Goal: Task Accomplishment & Management: Complete application form

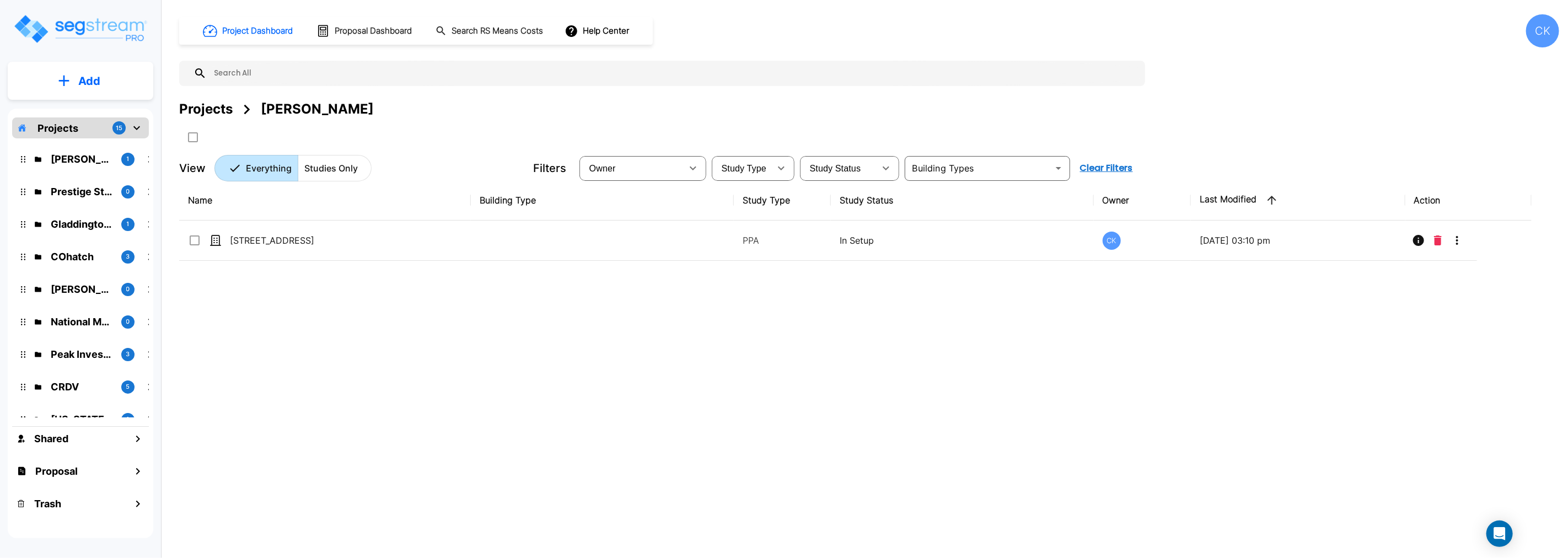
click at [208, 106] on div "Projects" at bounding box center [206, 109] width 54 height 20
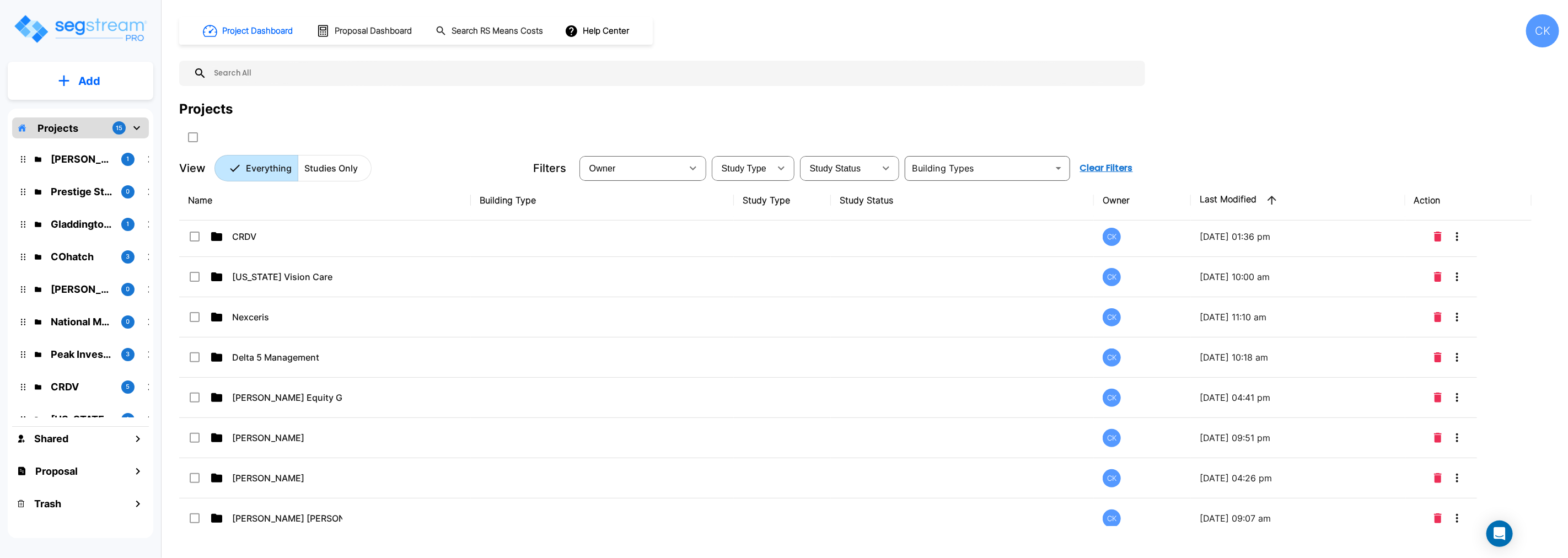
scroll to position [298, 0]
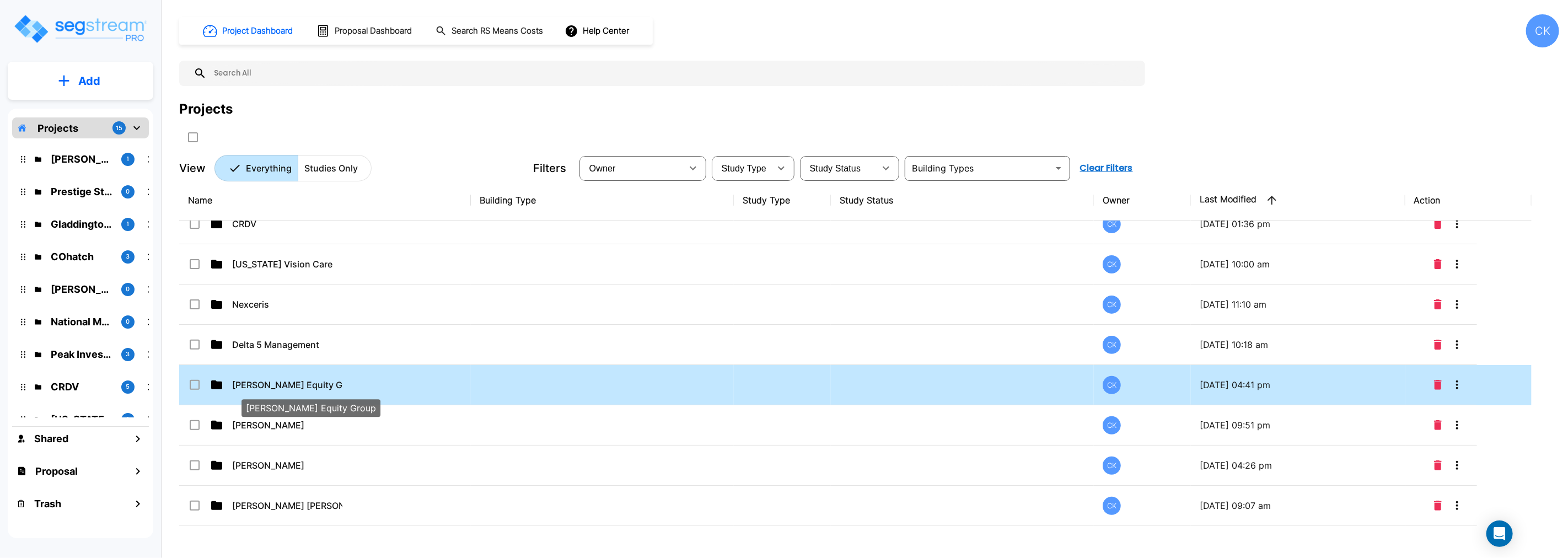
click at [265, 385] on p "[PERSON_NAME] Equity Group" at bounding box center [287, 385] width 110 height 13
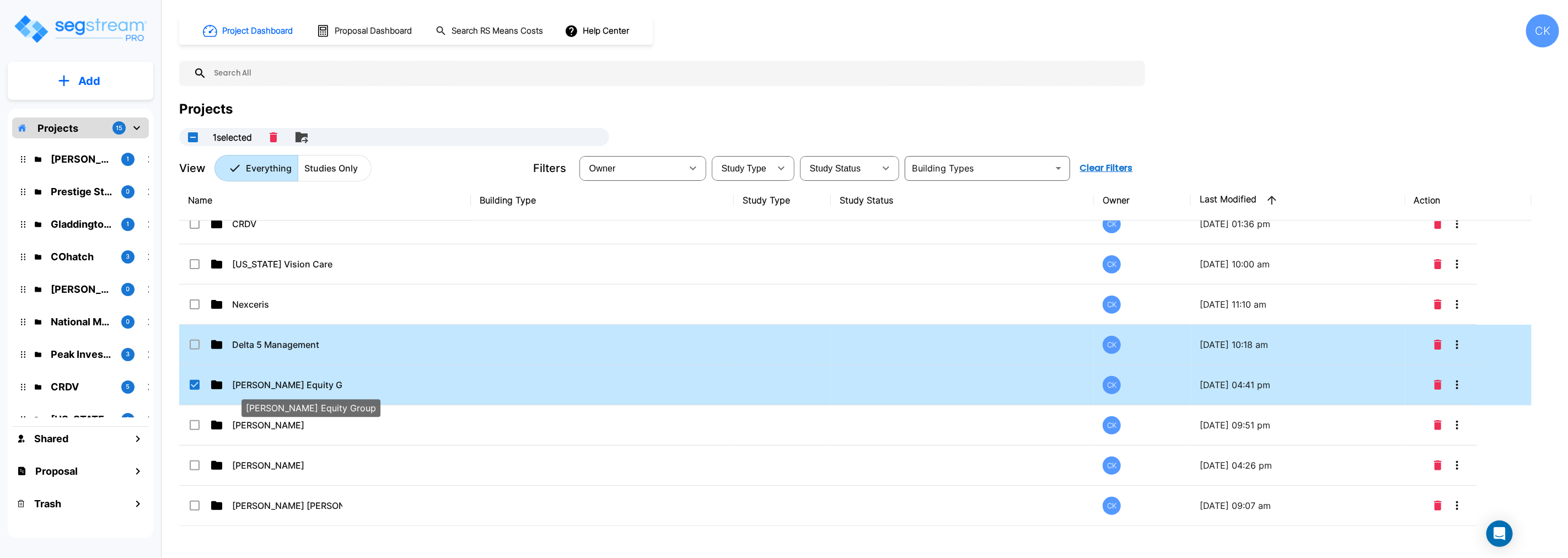
checkbox input "true"
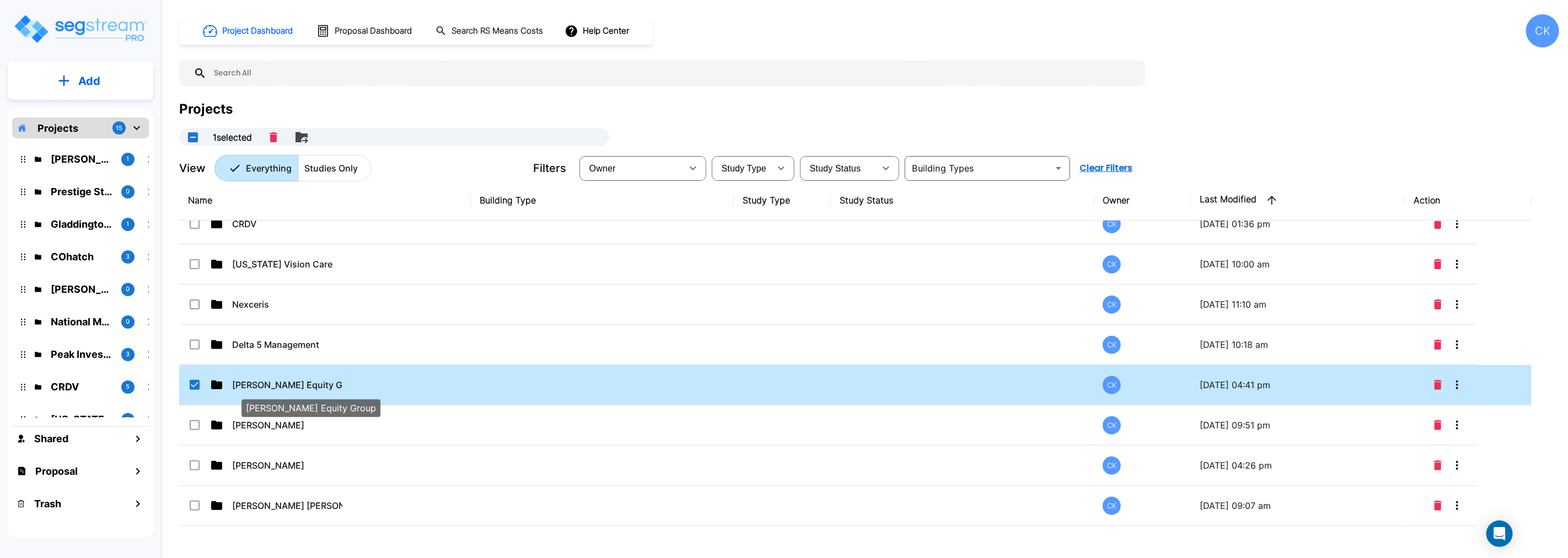
click at [249, 383] on p "[PERSON_NAME] Equity Group" at bounding box center [287, 385] width 110 height 13
click at [249, 383] on p "Huber Equity Group" at bounding box center [287, 385] width 110 height 13
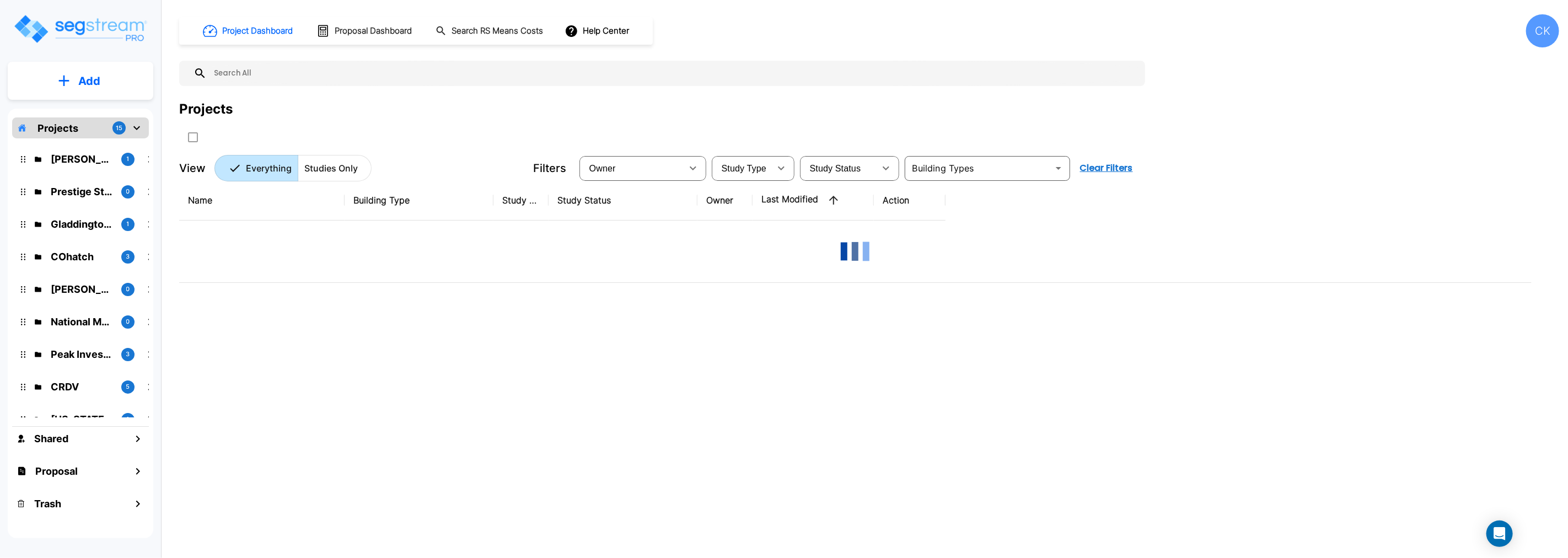
scroll to position [0, 0]
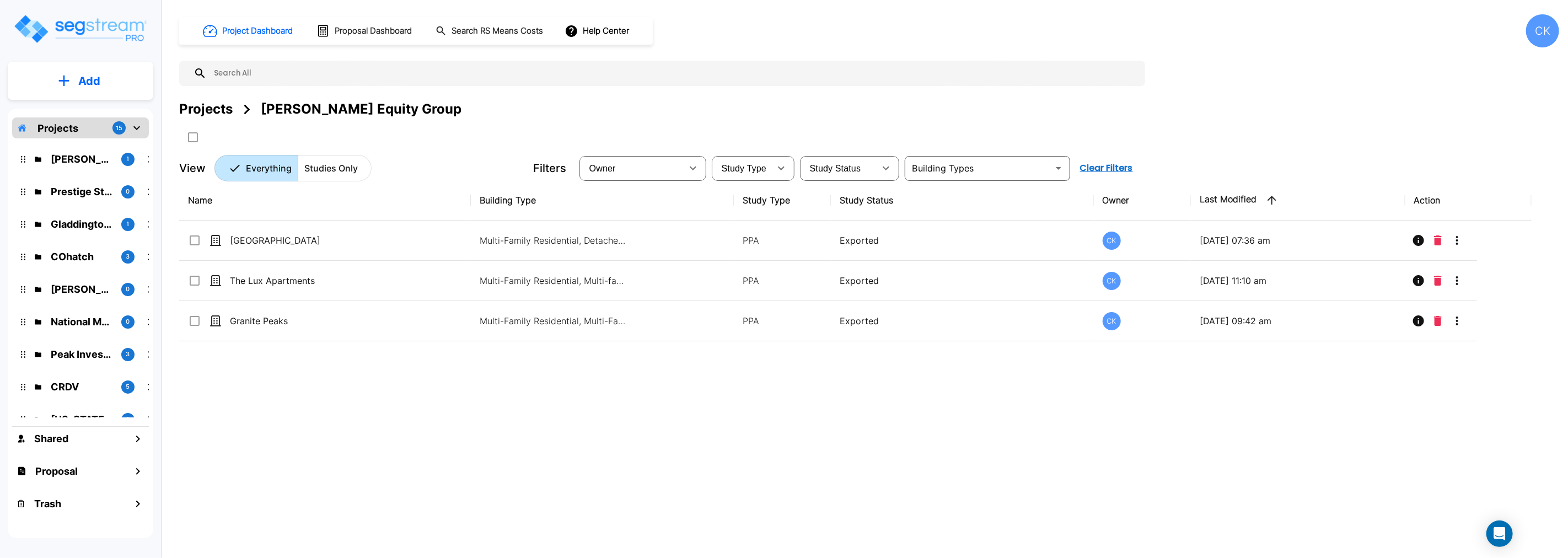
click at [91, 78] on p "Add" at bounding box center [89, 81] width 22 height 16
click at [91, 141] on p "Add Study" at bounding box center [87, 143] width 44 height 13
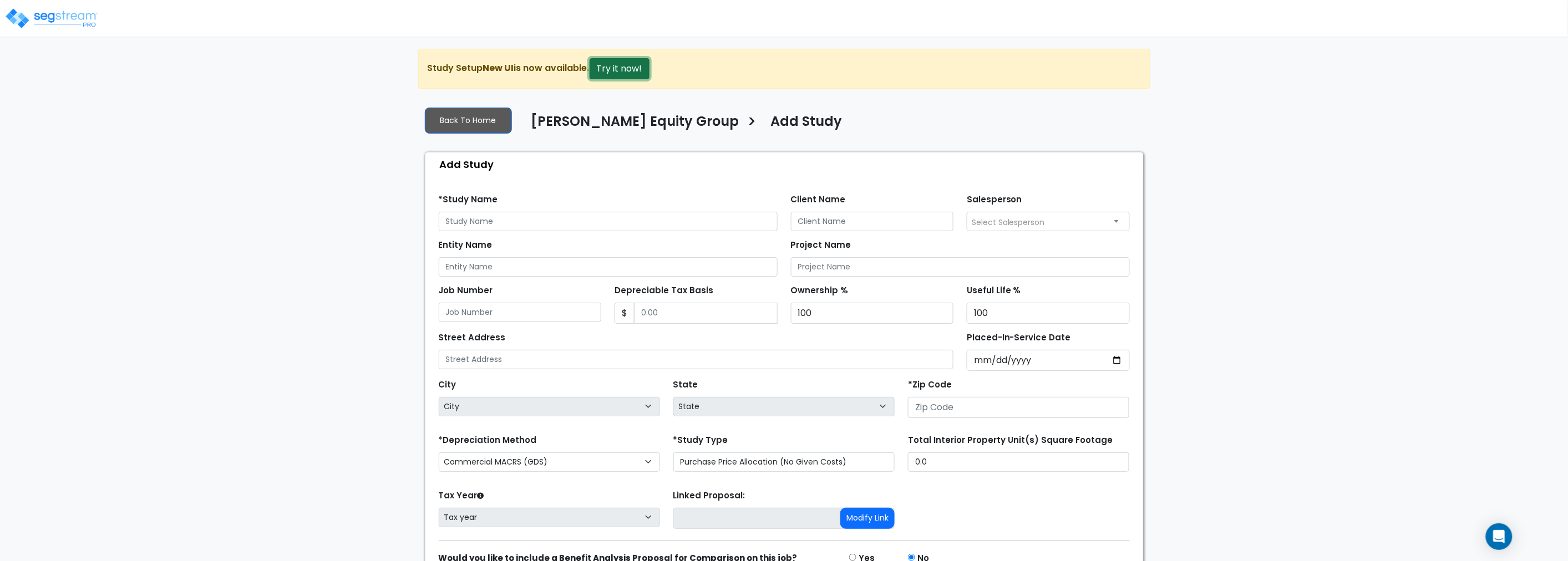
click at [625, 65] on button "Try it now!" at bounding box center [620, 69] width 60 height 21
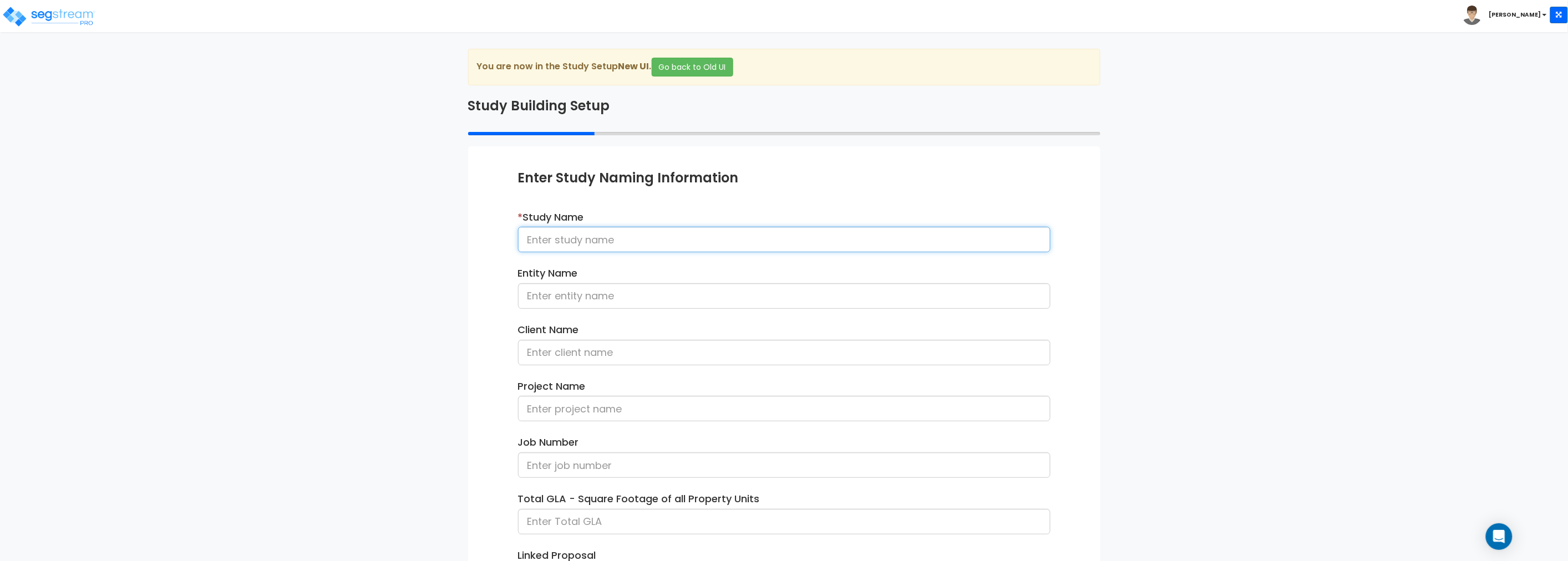
click at [594, 236] on input at bounding box center [784, 239] width 533 height 26
type input "Haven of [GEOGRAPHIC_DATA]"
paste input "Haven of [GEOGRAPHIC_DATA]"
type input "Haven of Battle Creek"
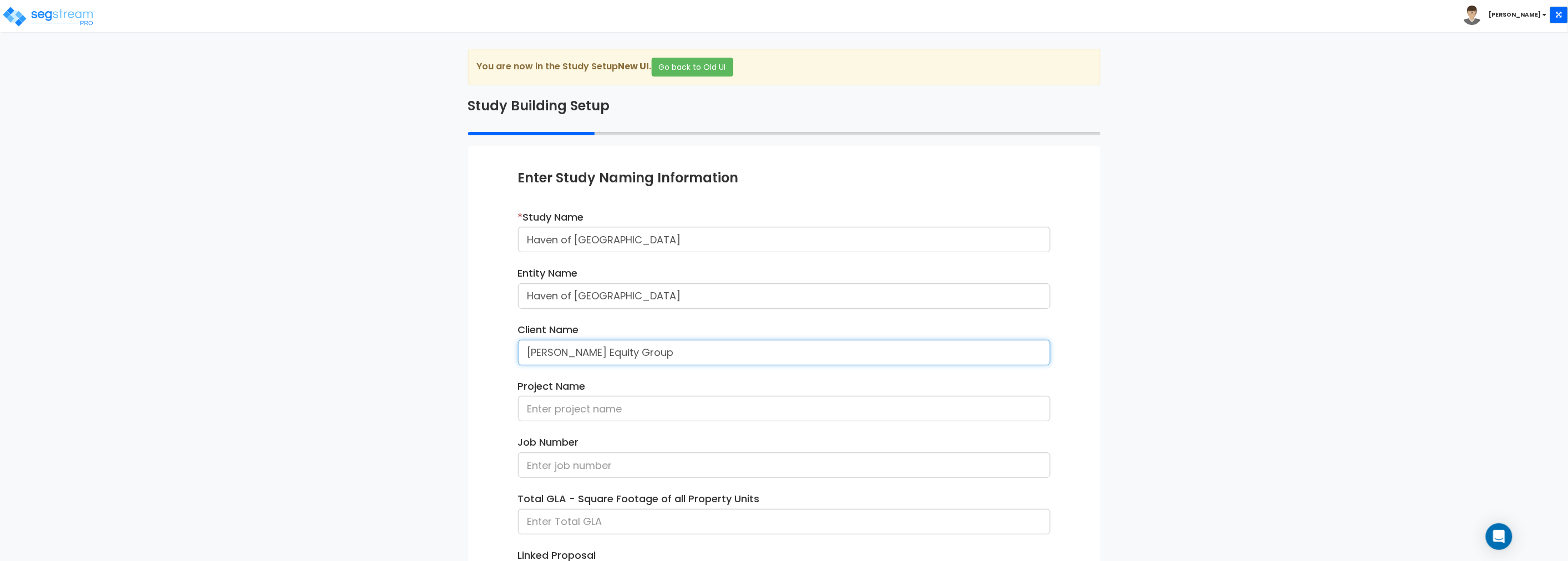
type input "[PERSON_NAME] Equity Group"
paste input "Haven of Battle Creek"
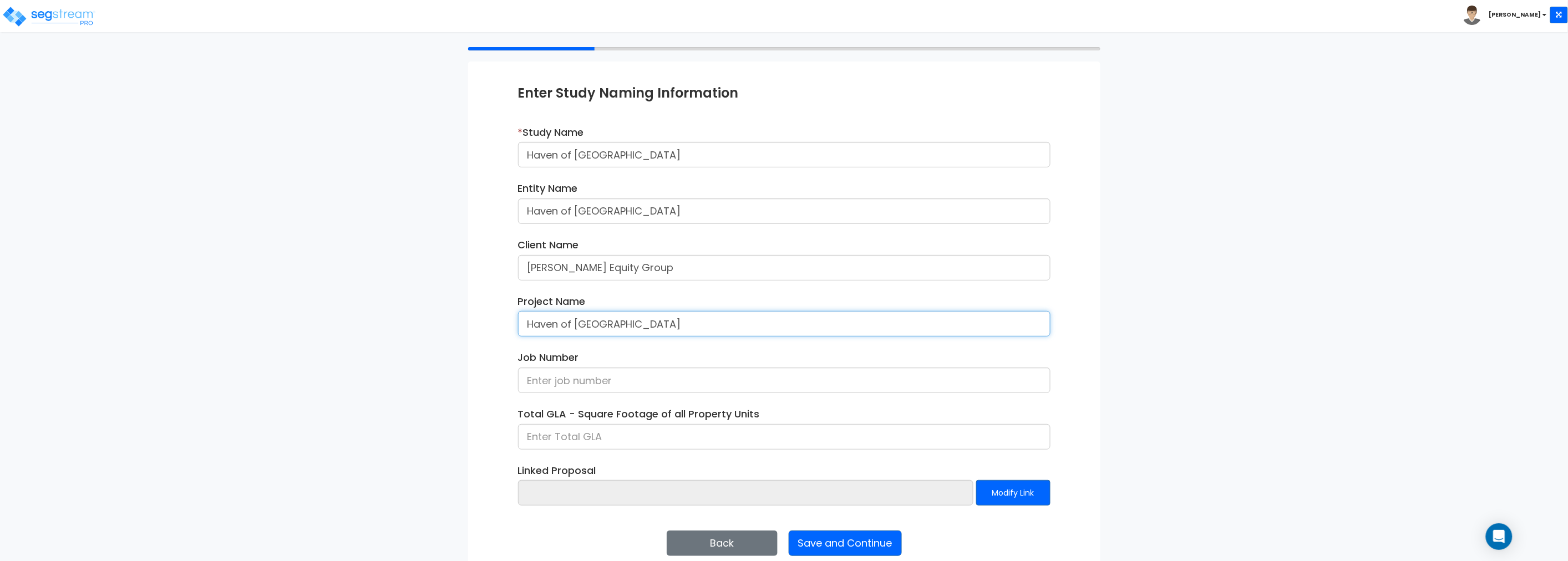
scroll to position [102, 0]
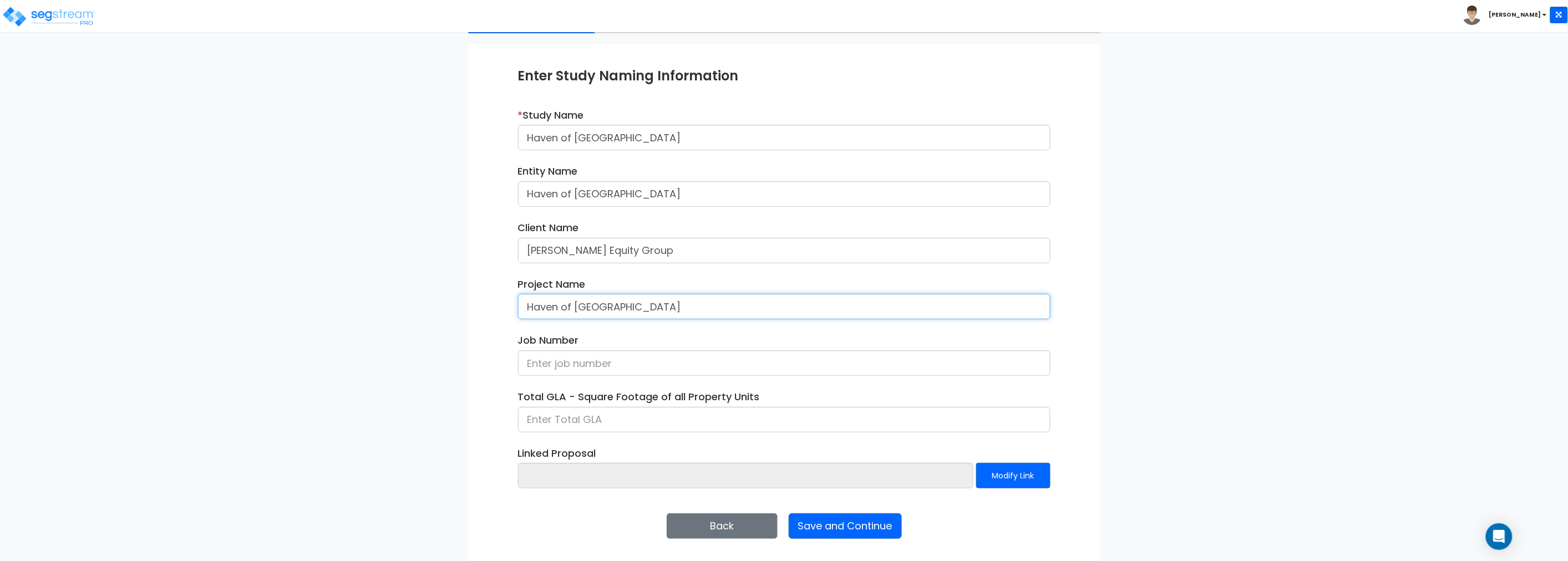
type input "Haven of Battle Creek"
click at [843, 528] on button "Save and Continue" at bounding box center [845, 526] width 113 height 26
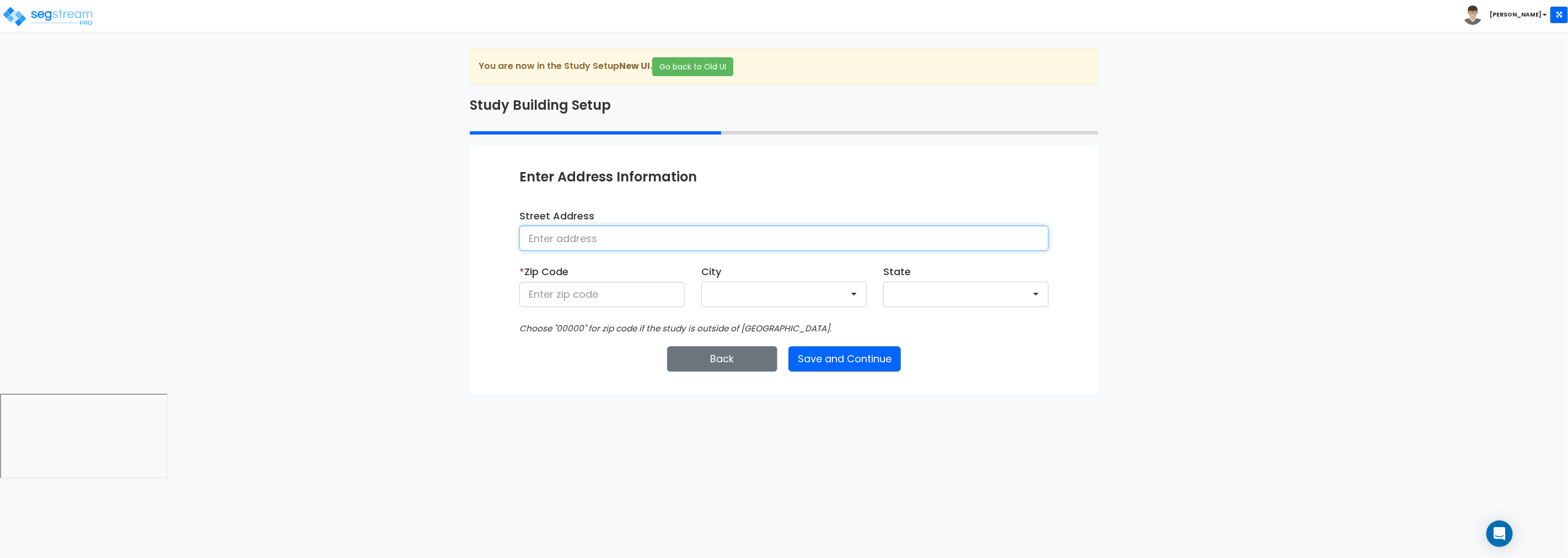
click at [590, 240] on input at bounding box center [784, 238] width 530 height 26
click at [533, 240] on input at bounding box center [784, 238] width 530 height 26
paste input "200 Winthrop St. S"
type input "200 Winthrop St. S"
click at [564, 298] on input at bounding box center [602, 295] width 166 height 26
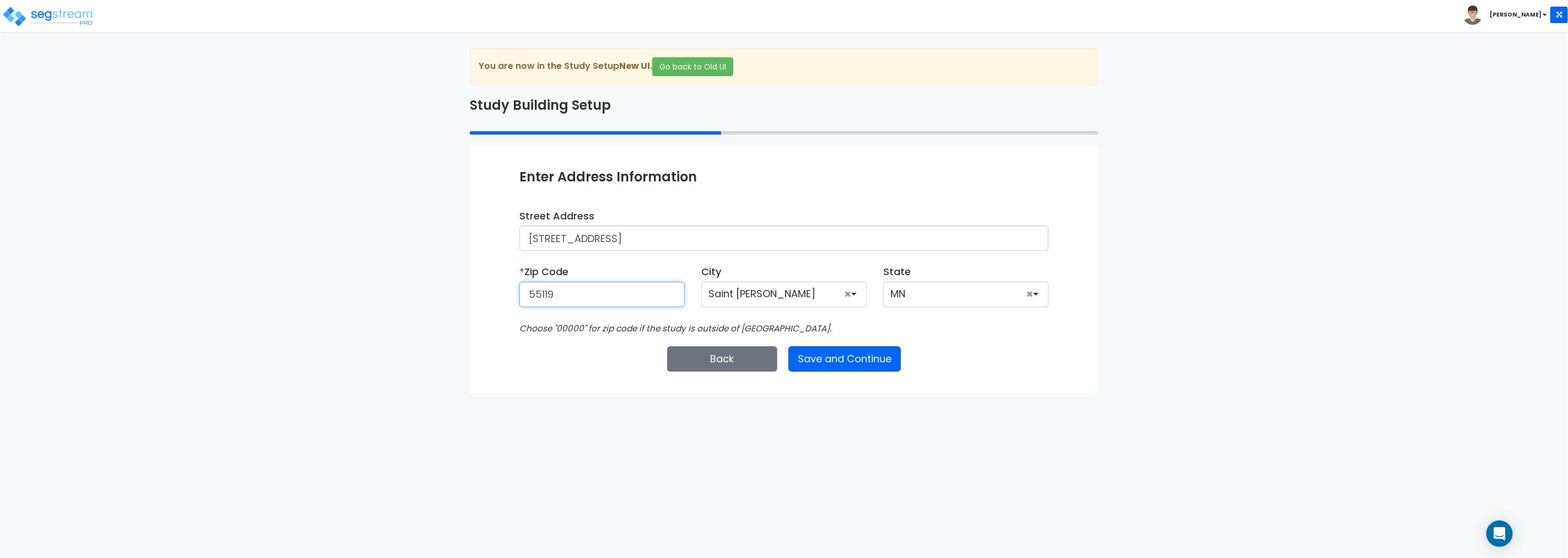
type input "55119"
click at [836, 354] on button "Save and Continue" at bounding box center [844, 359] width 113 height 26
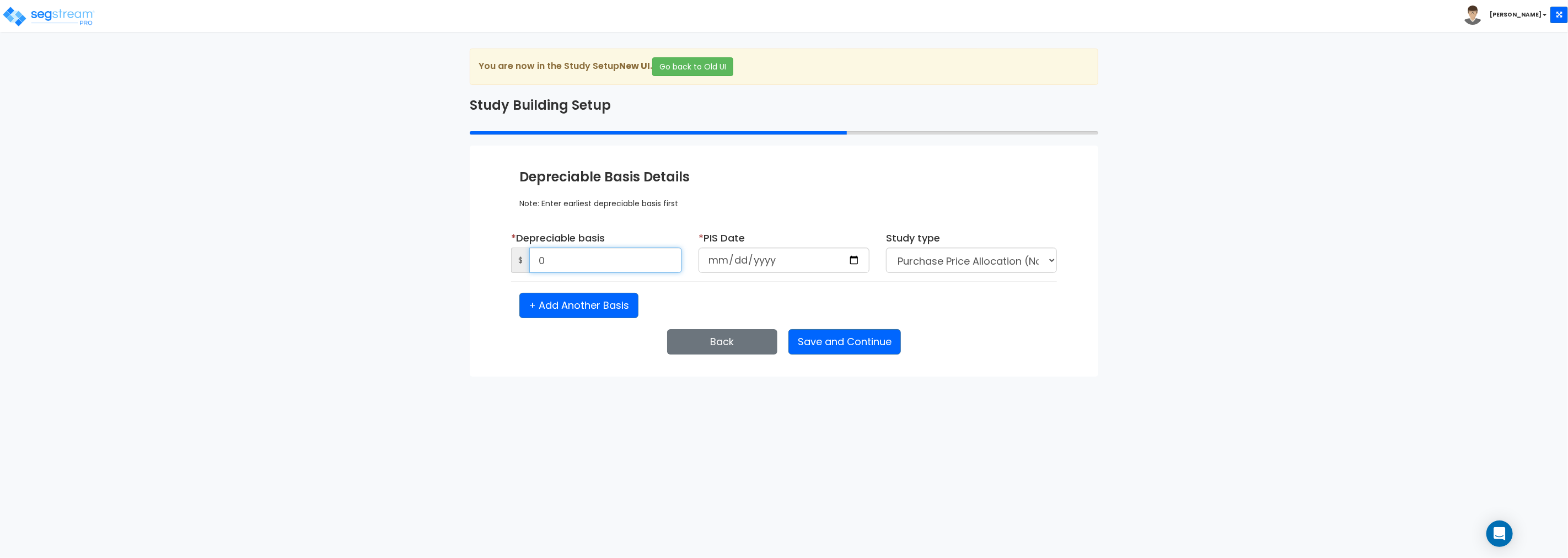
paste input "$19,202,551"
type input "19,202,551"
click at [791, 262] on input "date" at bounding box center [784, 260] width 171 height 26
type input "2025-03-01"
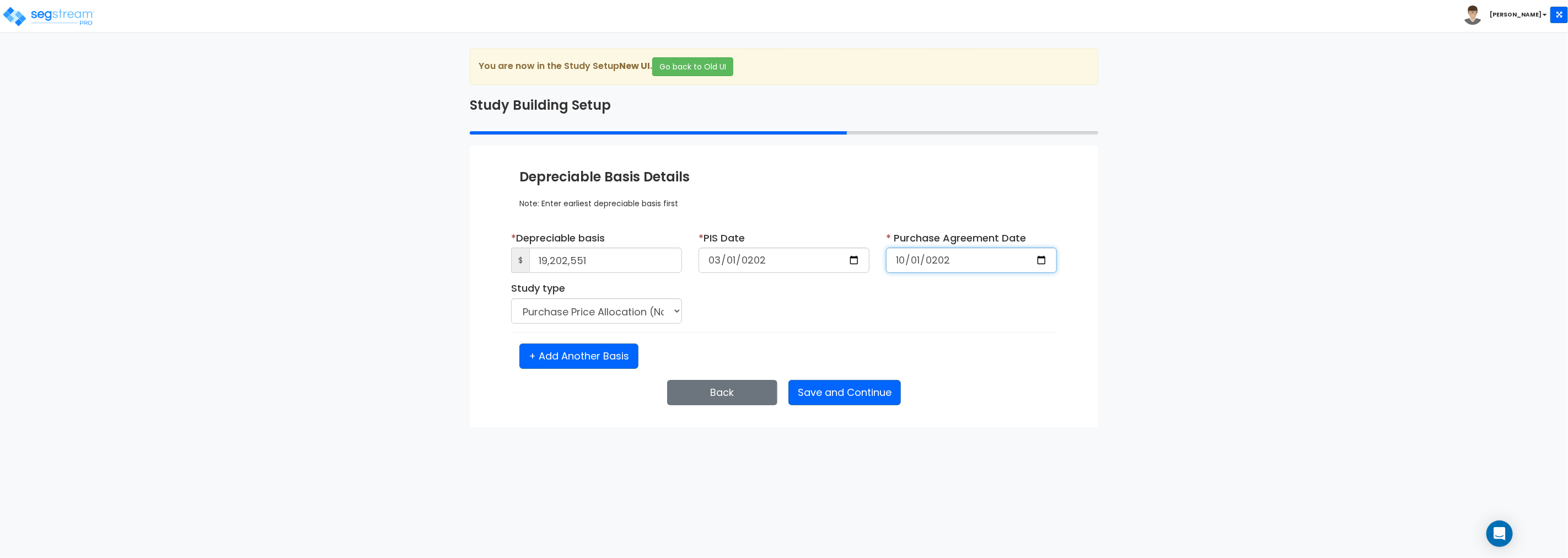
type input "2024-10-01"
click at [623, 313] on select "Purchase Price Allocation (No Given Costs) New Construction / Reno / TI's (Give…" at bounding box center [597, 311] width 171 height 26
click at [511, 298] on select "Purchase Price Allocation (No Given Costs) New Construction / Reno / TI's (Give…" at bounding box center [597, 311] width 171 height 26
click at [841, 391] on button "Save and Continue" at bounding box center [844, 392] width 113 height 26
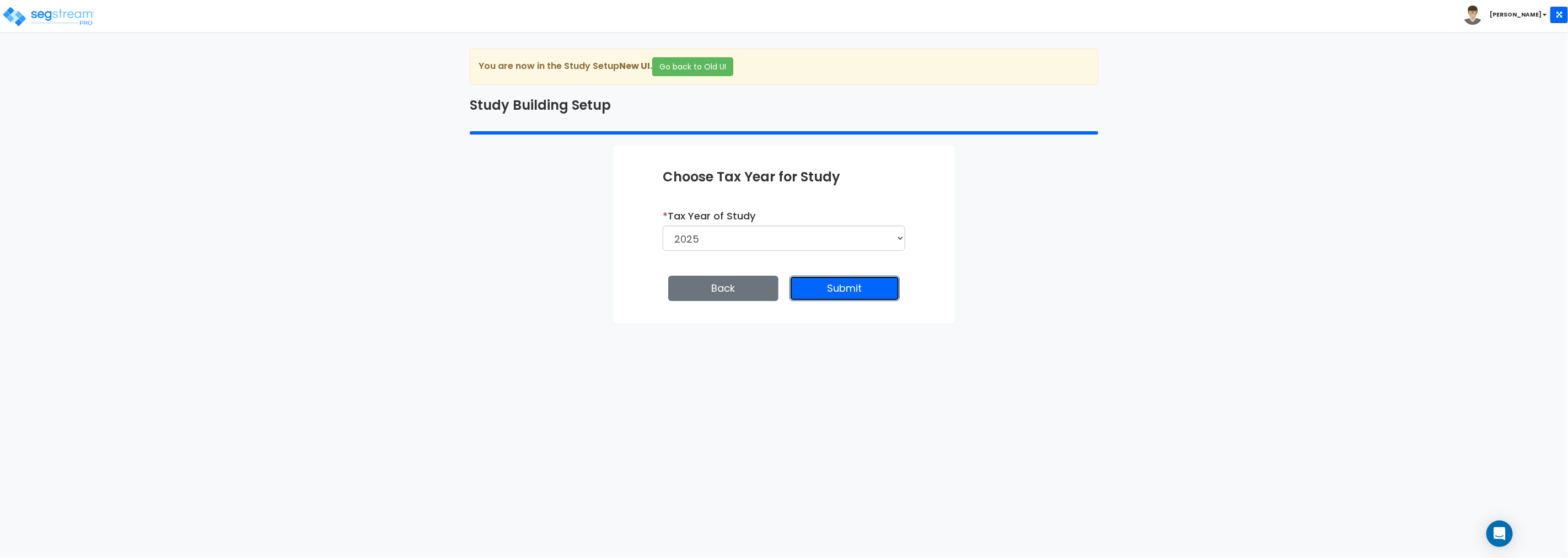
click at [829, 288] on button "Submit" at bounding box center [844, 288] width 110 height 26
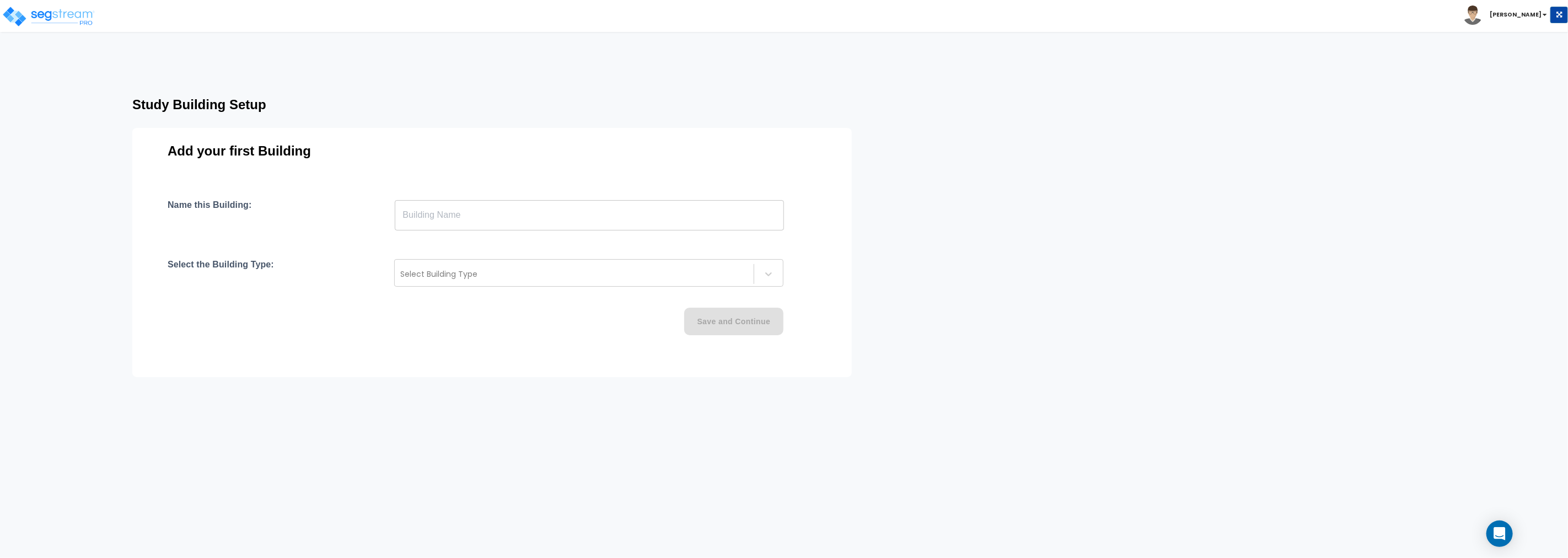
click at [465, 218] on input "text" at bounding box center [589, 215] width 389 height 31
paste input "text"
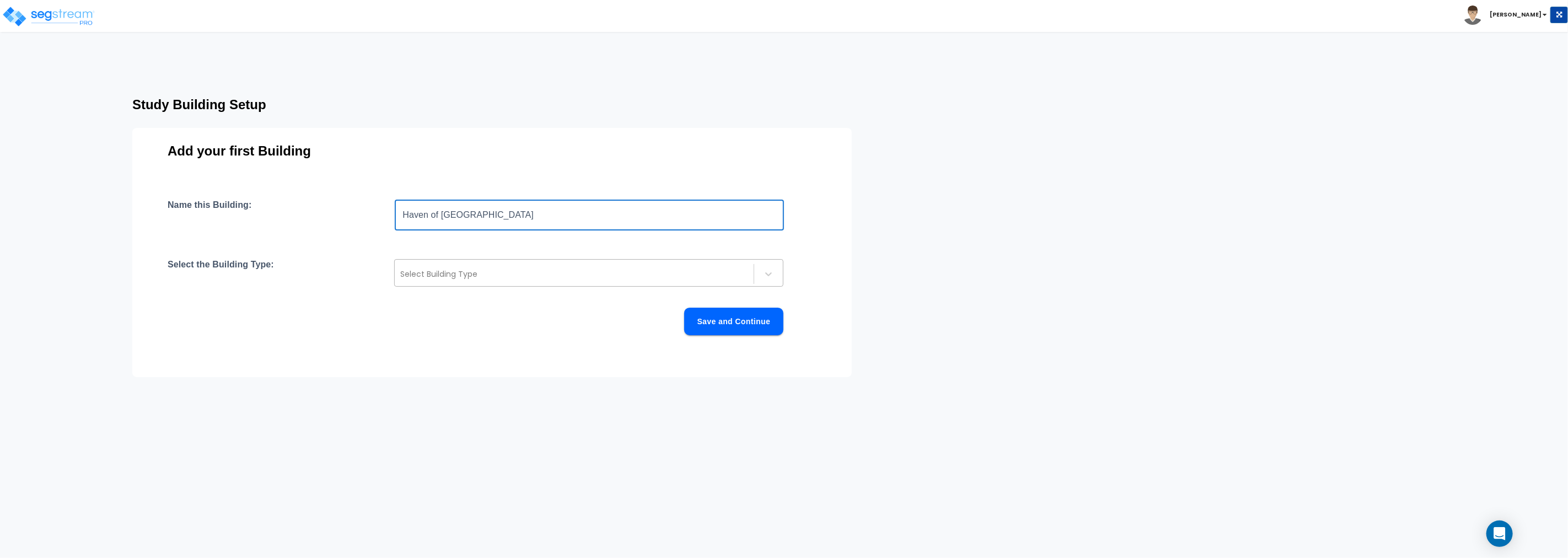
type input "Haven of [GEOGRAPHIC_DATA]"
click at [503, 276] on div at bounding box center [575, 274] width 348 height 13
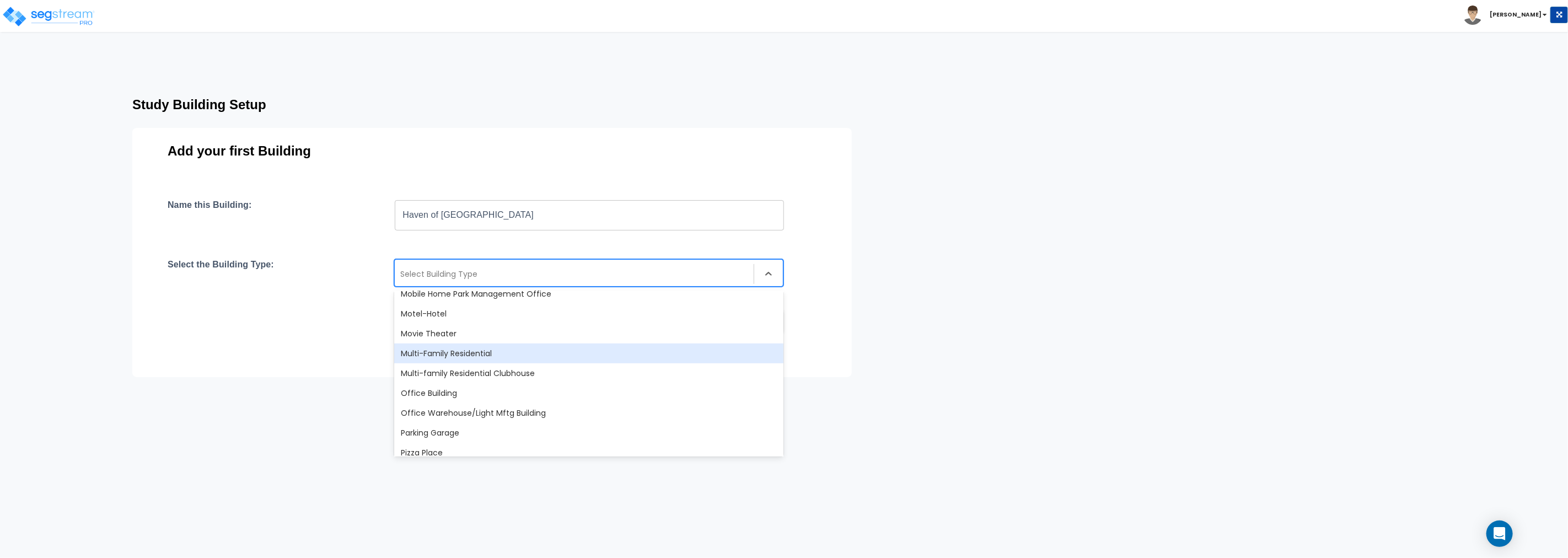
scroll to position [674, 0]
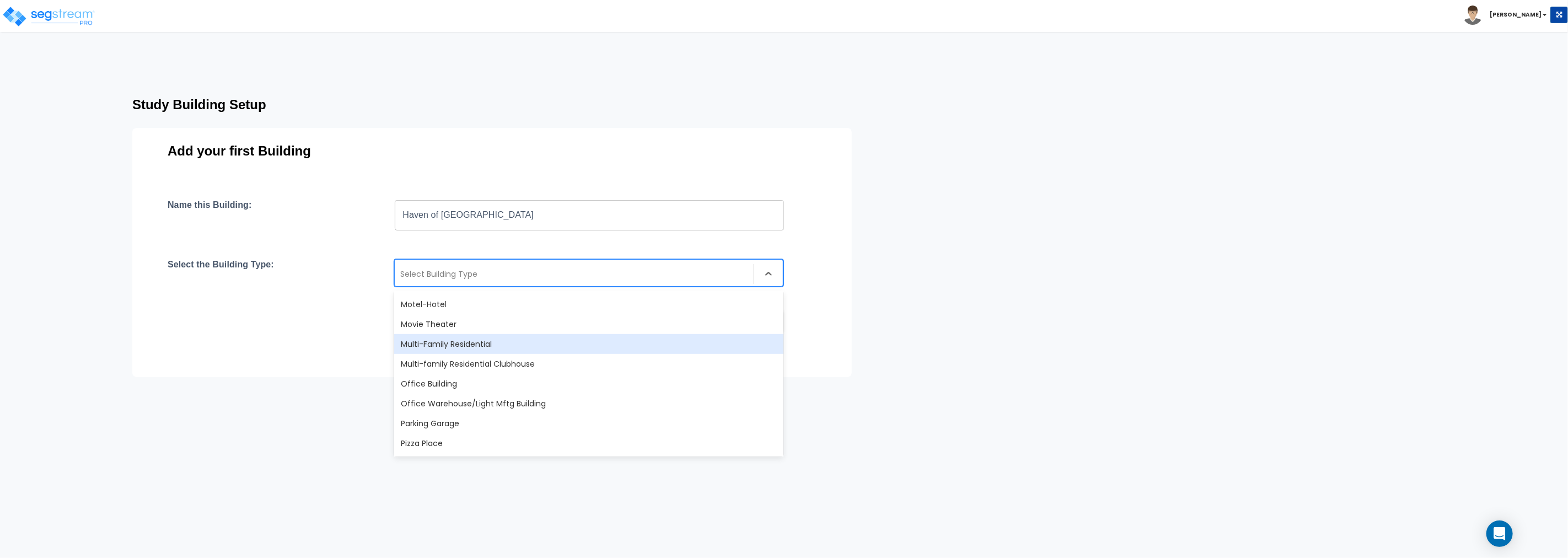
click at [444, 340] on div "Multi-Family Residential" at bounding box center [589, 344] width 389 height 20
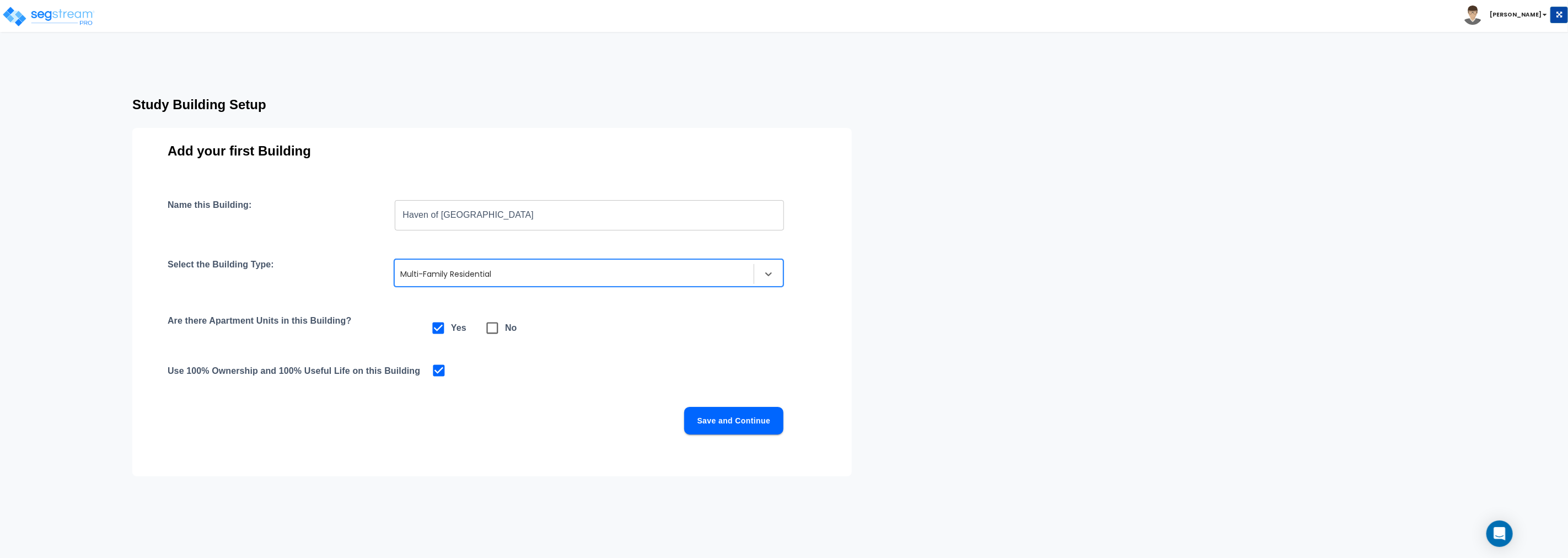
click at [743, 419] on button "Save and Continue" at bounding box center [733, 420] width 99 height 27
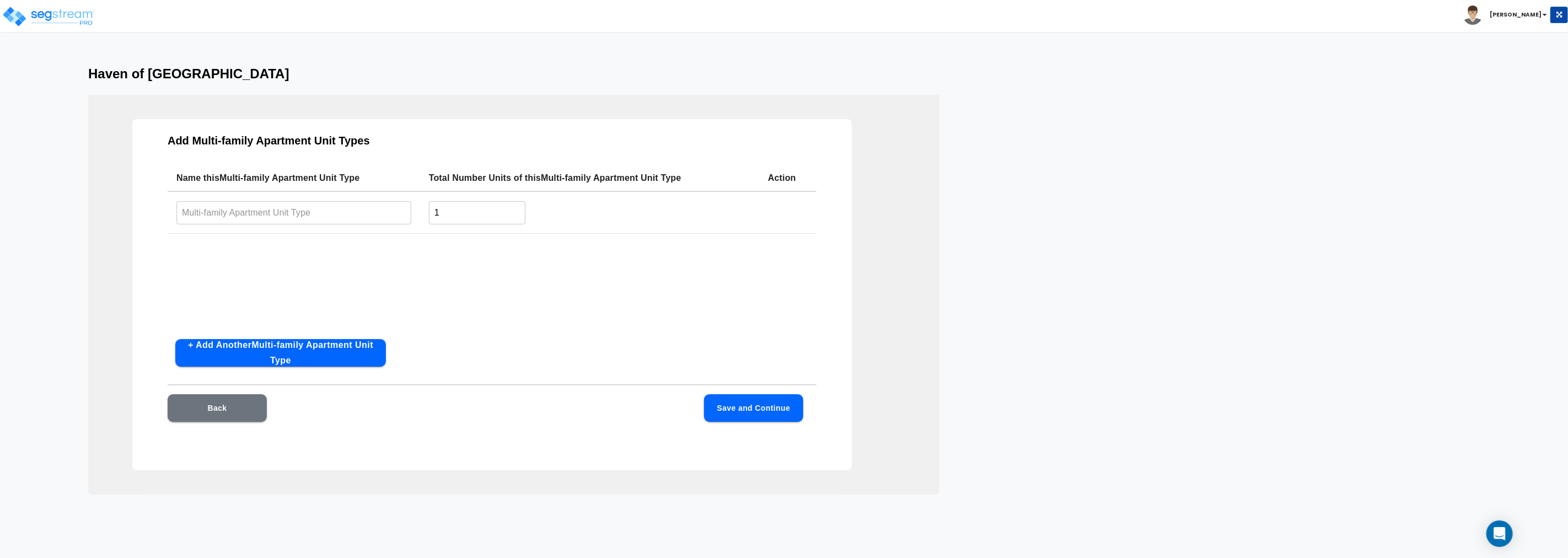
click at [328, 208] on input "text" at bounding box center [294, 212] width 235 height 24
type input "One Bed, One Bath"
drag, startPoint x: 449, startPoint y: 213, endPoint x: 486, endPoint y: 210, distance: 37.1
click at [450, 212] on input "1" at bounding box center [477, 212] width 97 height 24
type input "111"
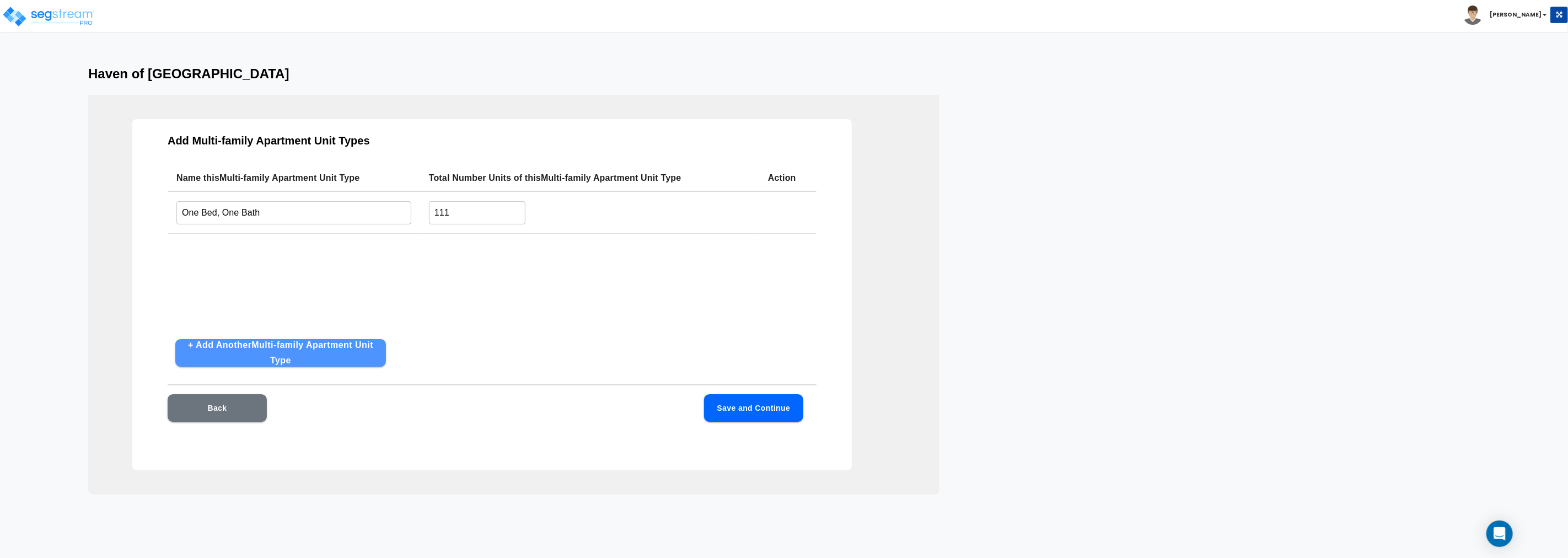
click at [279, 346] on button "+ Add Another Multi-family Apartment Unit Type" at bounding box center [281, 352] width 211 height 27
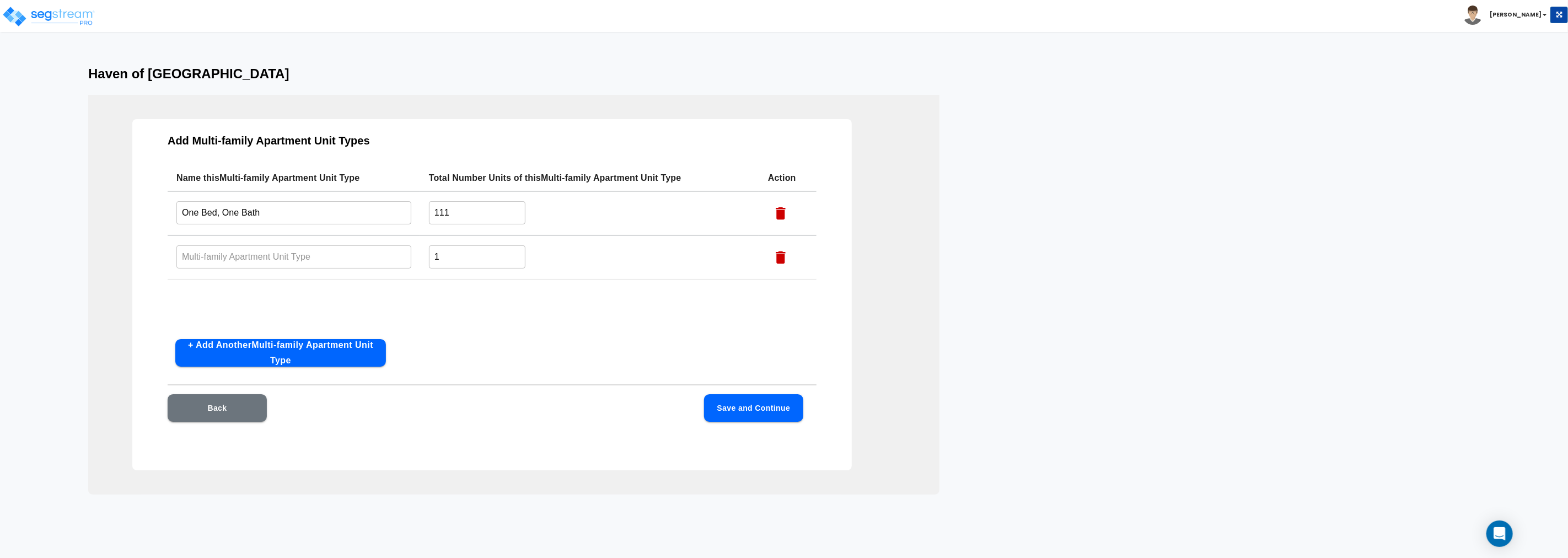
click at [251, 254] on input "text" at bounding box center [294, 256] width 235 height 24
type input "Two Bed, One Bath"
type input "61"
click at [265, 360] on button "+ Add Another Multi-family Apartment Unit Type" at bounding box center [281, 352] width 211 height 27
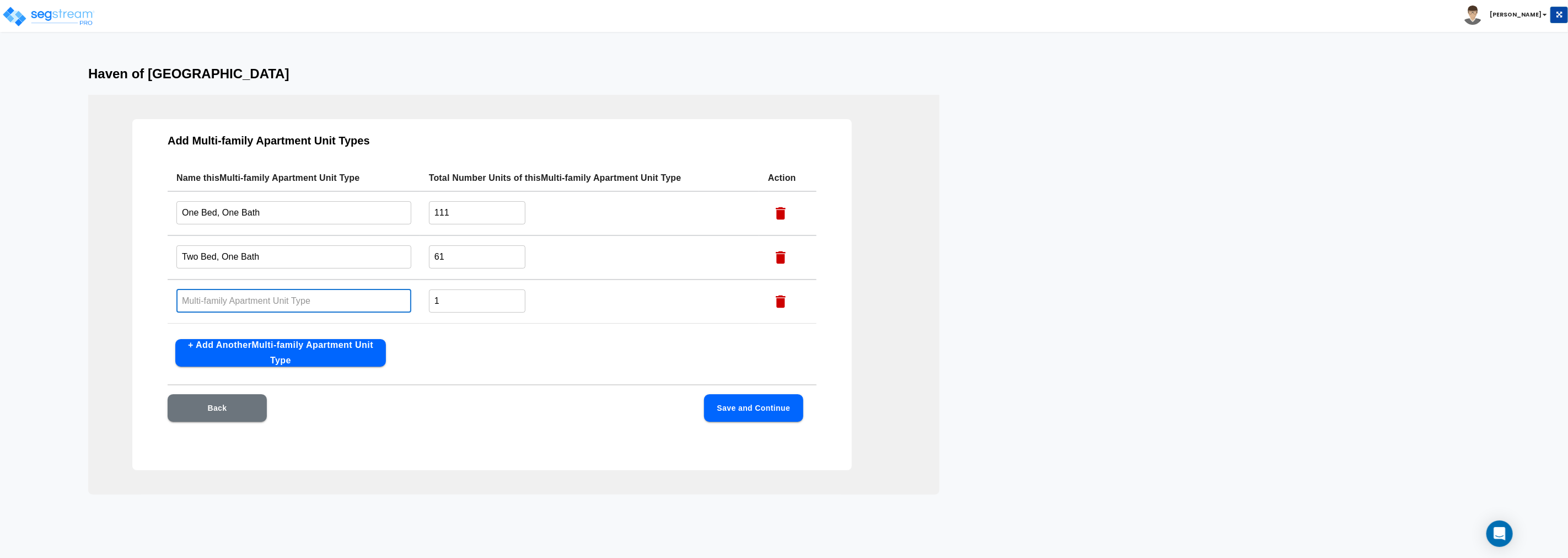
click at [305, 301] on input "text" at bounding box center [294, 301] width 235 height 24
type input "Three Bed, Two Bath"
type input "44"
click at [749, 403] on button "Save and Continue" at bounding box center [754, 408] width 99 height 27
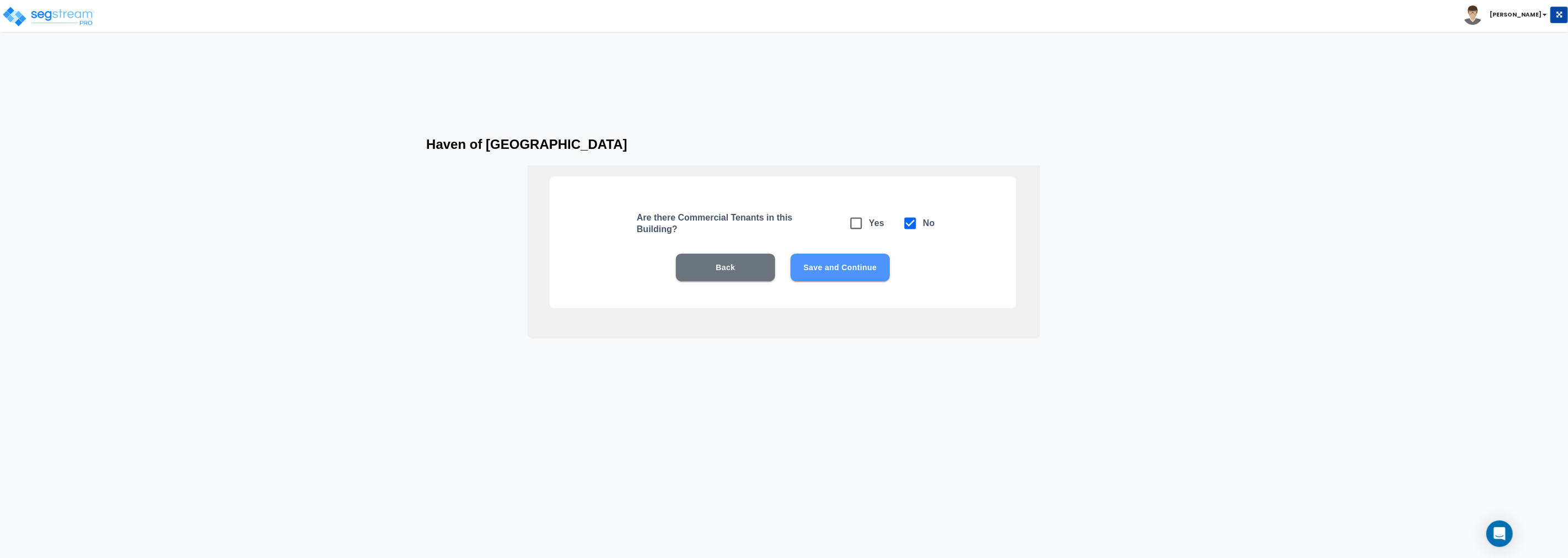
click at [839, 267] on button "Save and Continue" at bounding box center [840, 267] width 99 height 27
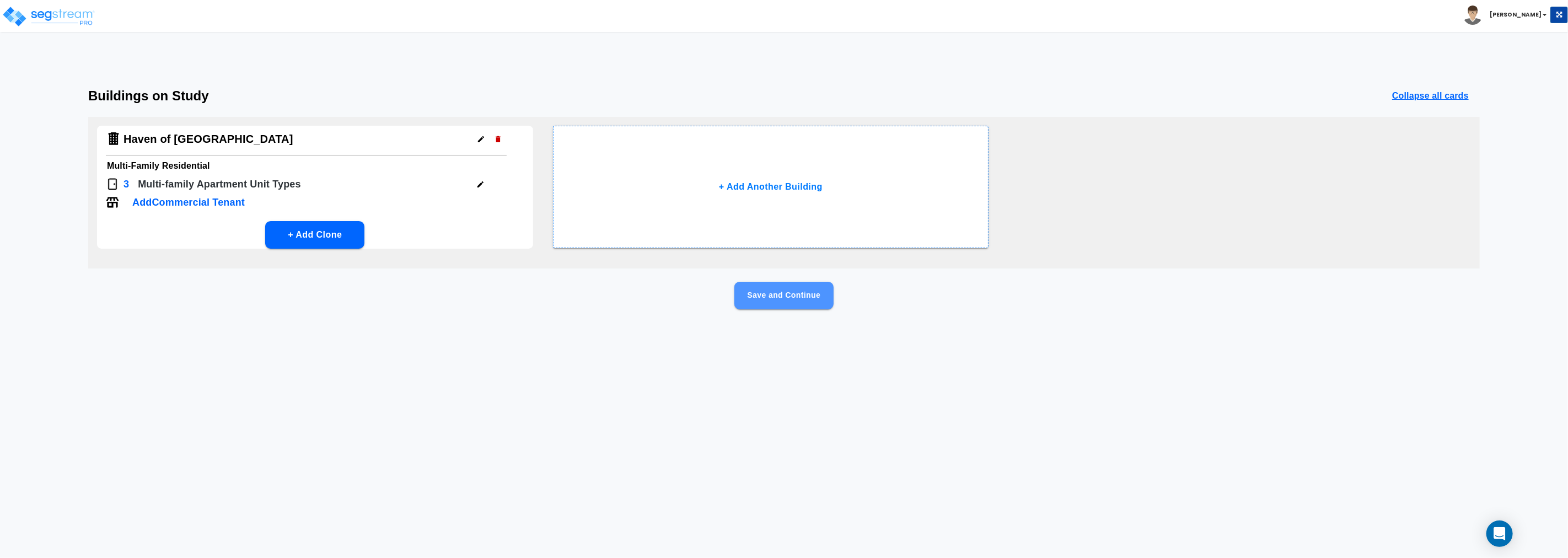
click at [780, 293] on button "Save and Continue" at bounding box center [783, 295] width 99 height 27
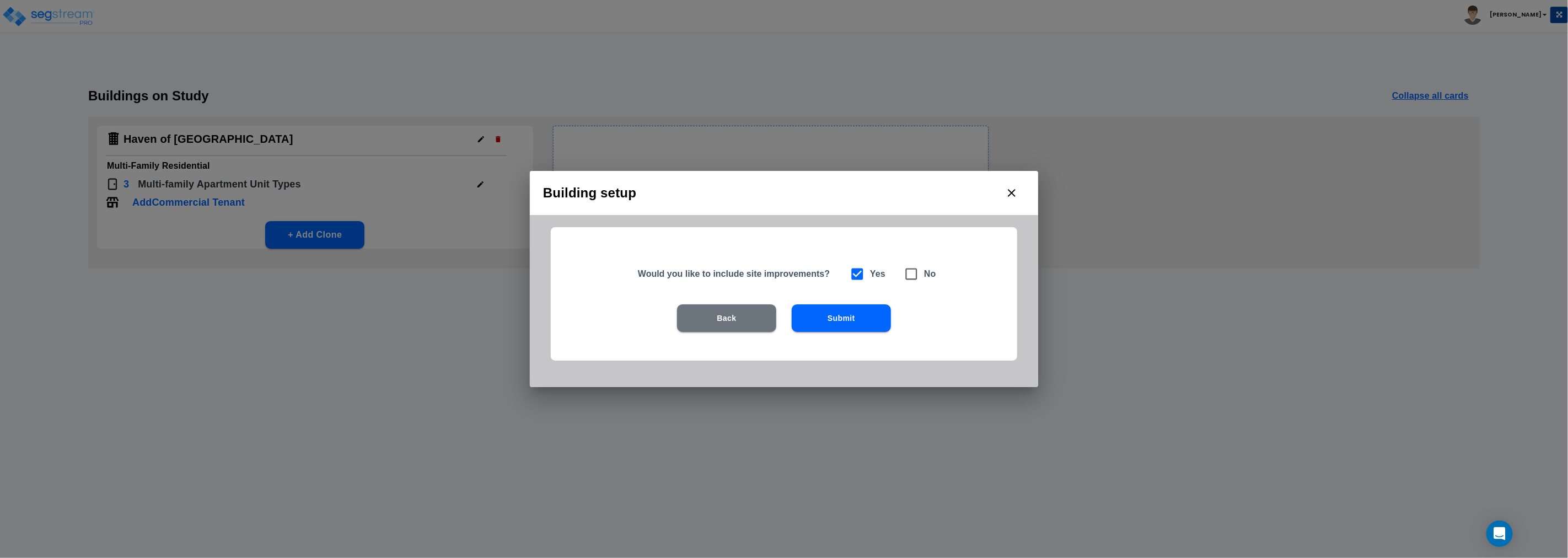
click at [836, 323] on button "Submit" at bounding box center [841, 318] width 99 height 27
